Goal: Information Seeking & Learning: Learn about a topic

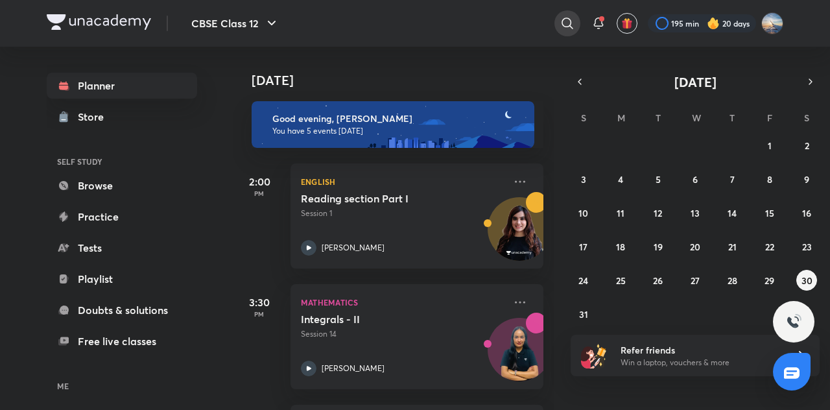
click at [562, 21] on icon at bounding box center [567, 23] width 11 height 11
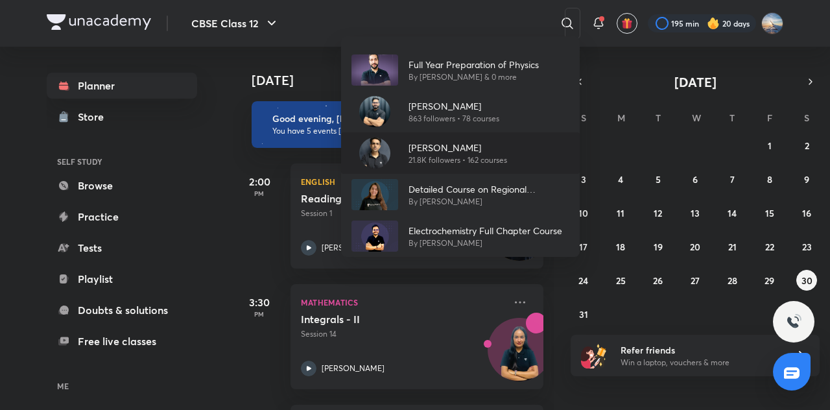
click at [479, 164] on p "21.8K followers • 162 courses" at bounding box center [458, 160] width 99 height 12
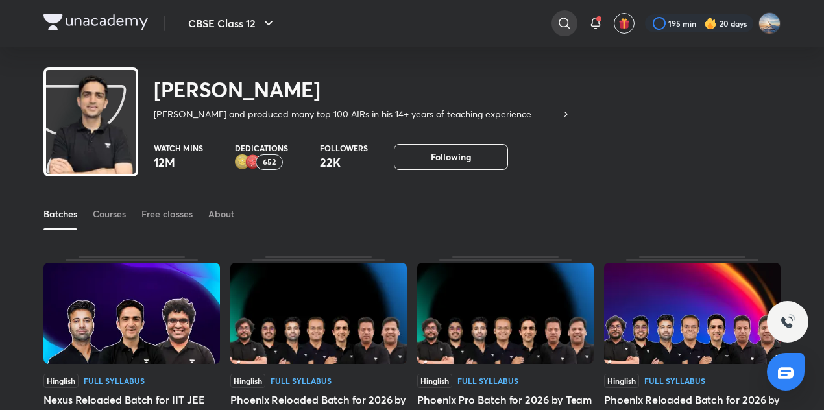
click at [560, 29] on icon at bounding box center [564, 24] width 16 height 16
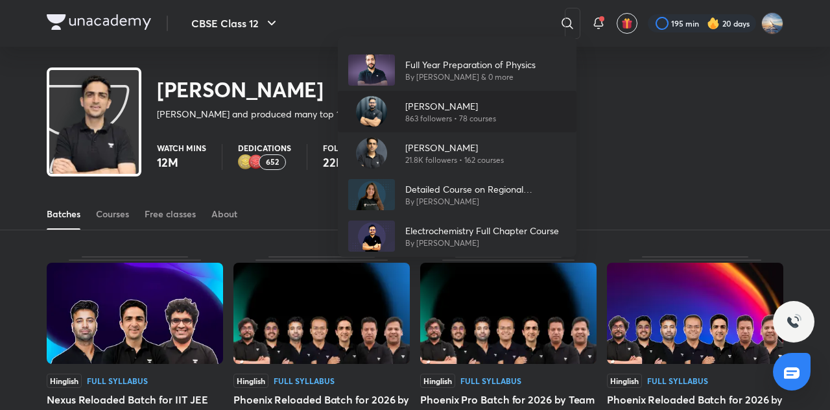
click at [488, 109] on p "[PERSON_NAME]" at bounding box center [450, 106] width 91 height 14
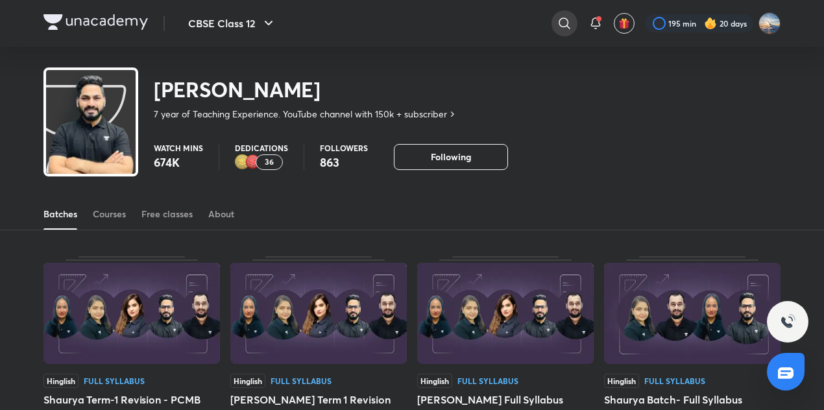
click at [559, 19] on icon at bounding box center [564, 24] width 16 height 16
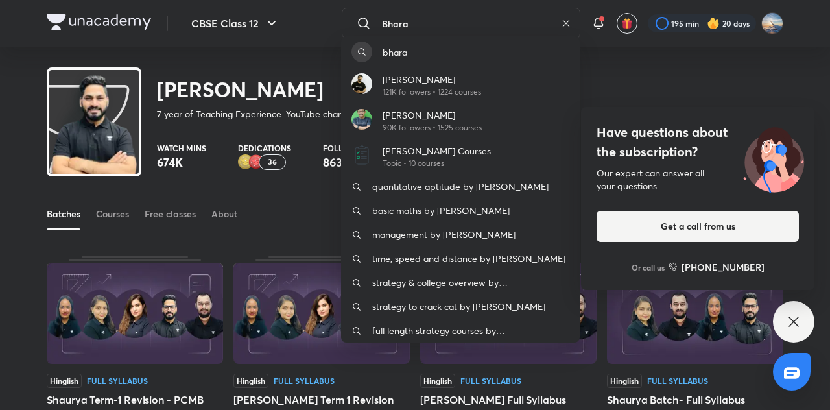
type input "Bhara"
click at [591, 181] on div "Have questions about the subscription? Our expert can answer all your questions…" at bounding box center [697, 198] width 233 height 183
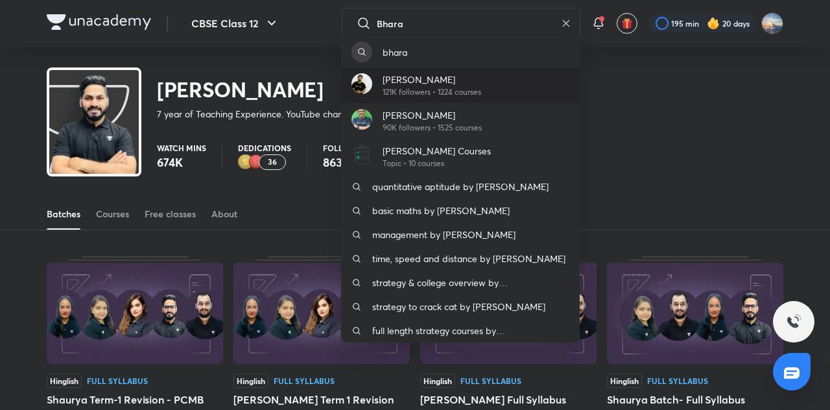
click at [492, 90] on div "[PERSON_NAME] 121K followers • 1224 courses" at bounding box center [460, 85] width 239 height 36
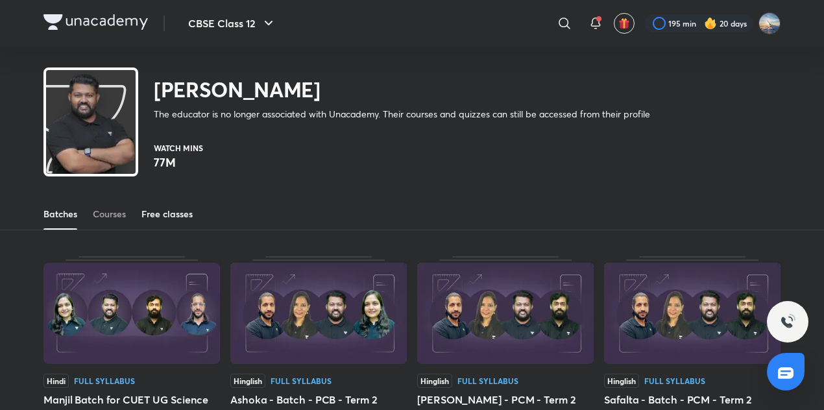
click at [174, 210] on div "Free classes" at bounding box center [166, 214] width 51 height 13
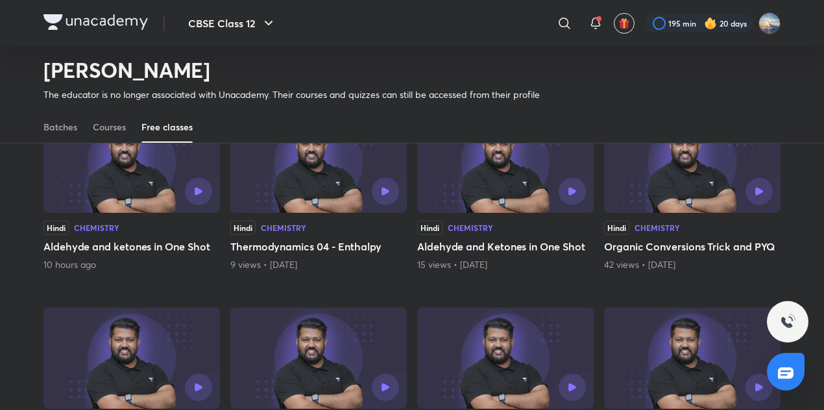
scroll to position [143, 0]
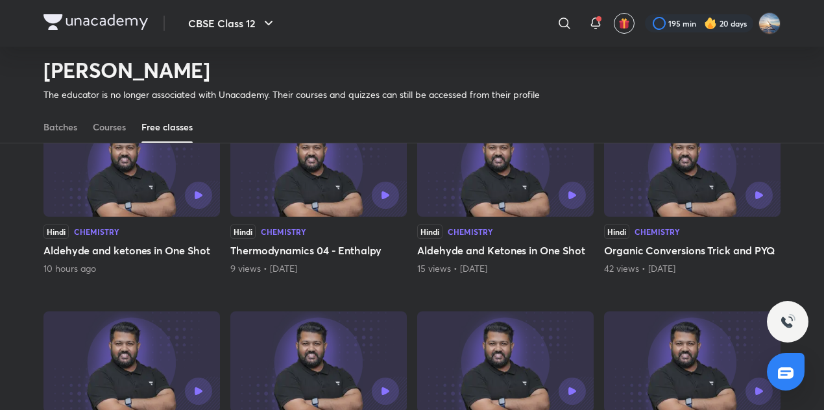
click at [174, 191] on div at bounding box center [172, 195] width 80 height 27
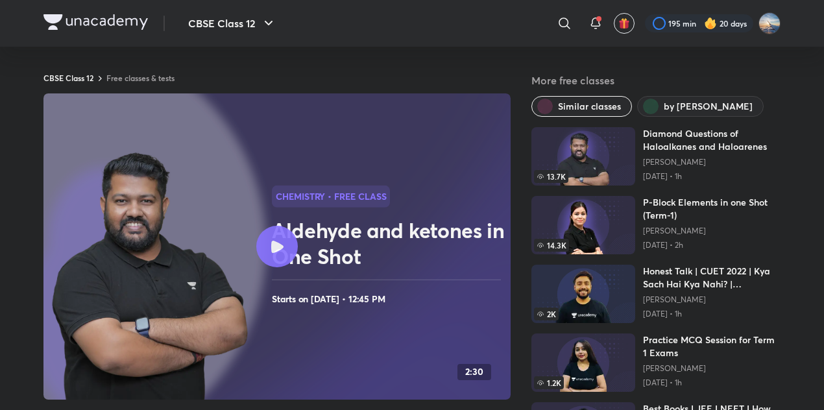
click at [279, 253] on div at bounding box center [277, 247] width 42 height 42
click at [266, 228] on div at bounding box center [277, 247] width 42 height 42
click at [284, 243] on div at bounding box center [277, 247] width 42 height 42
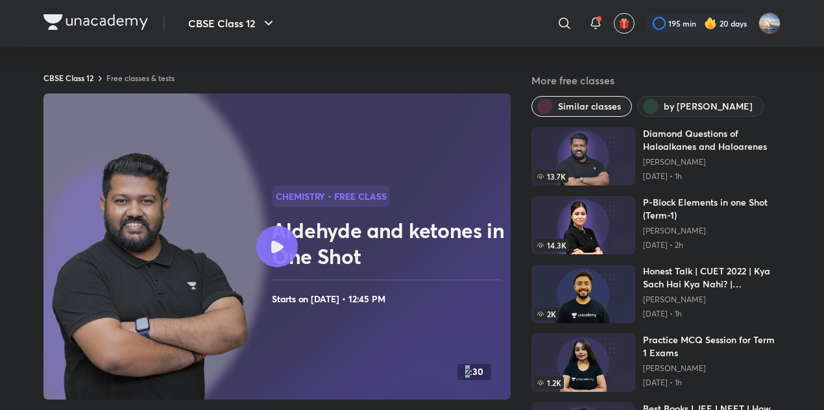
click at [284, 243] on div at bounding box center [277, 247] width 42 height 42
click at [279, 241] on icon at bounding box center [277, 247] width 12 height 12
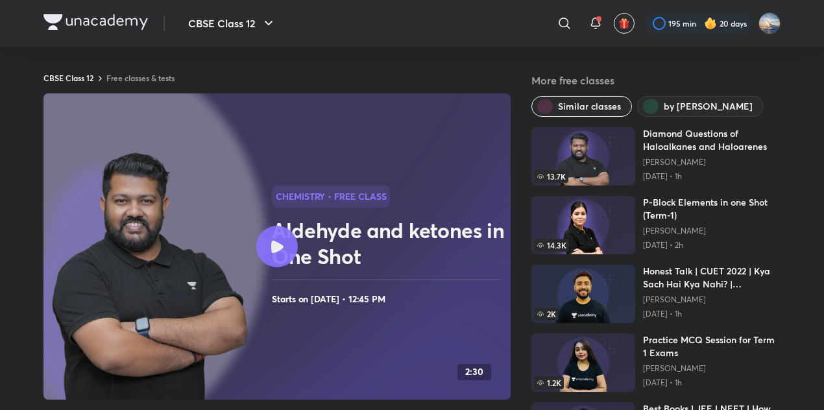
click at [279, 241] on icon at bounding box center [277, 247] width 12 height 12
click at [106, 17] on img at bounding box center [95, 22] width 104 height 16
